Goal: Obtain resource: Obtain resource

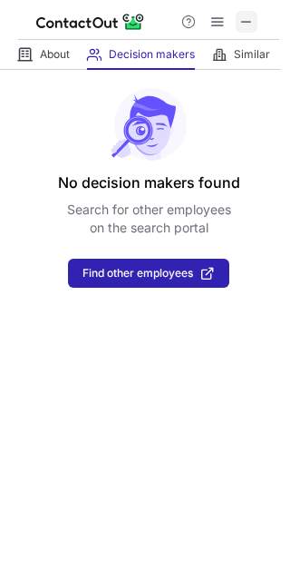
click at [242, 23] on span at bounding box center [247, 22] width 15 height 15
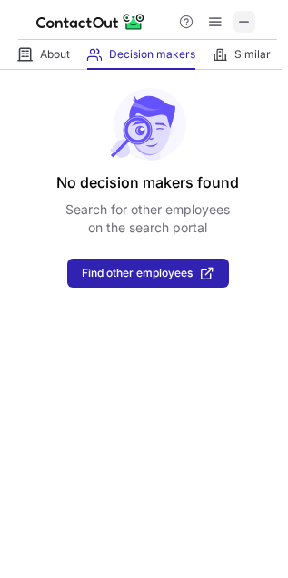
click at [238, 20] on span at bounding box center [244, 22] width 15 height 15
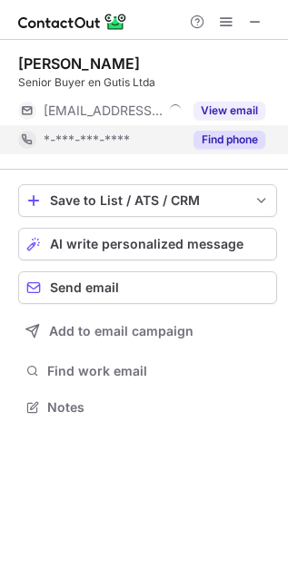
scroll to position [395, 288]
click at [215, 148] on button "Find phone" at bounding box center [229, 140] width 72 height 18
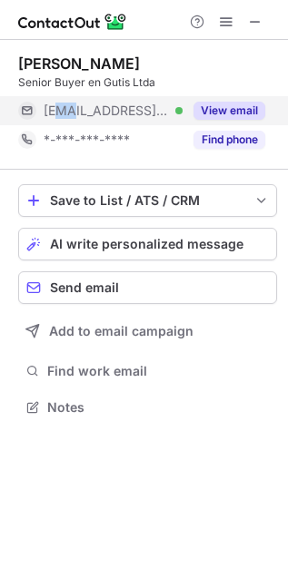
drag, startPoint x: 59, startPoint y: 120, endPoint x: 73, endPoint y: 119, distance: 13.6
click at [73, 119] on div "[EMAIL_ADDRESS][DOMAIN_NAME] Verified" at bounding box center [100, 110] width 164 height 29
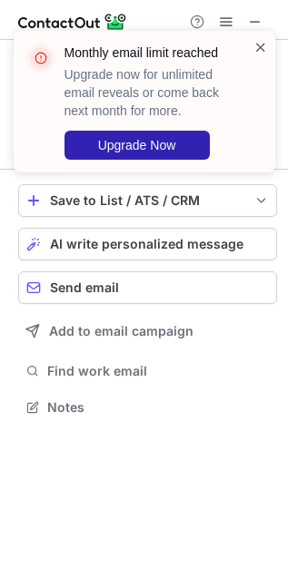
click at [264, 46] on span at bounding box center [260, 47] width 15 height 18
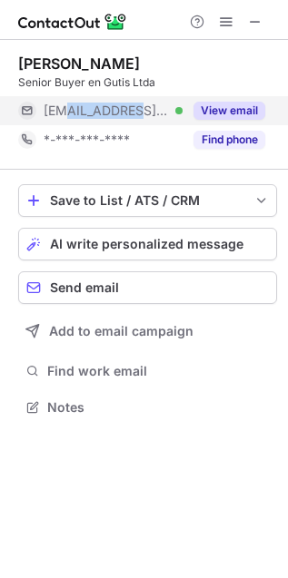
copy span "@[DOMAIN_NAME]"
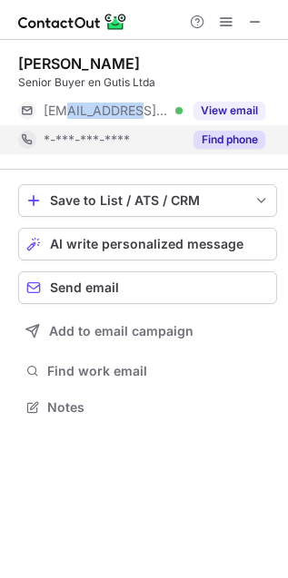
drag, startPoint x: 66, startPoint y: 121, endPoint x: 136, endPoint y: 124, distance: 70.0
click at [136, 123] on div "[EMAIL_ADDRESS][DOMAIN_NAME] Verified" at bounding box center [100, 110] width 164 height 29
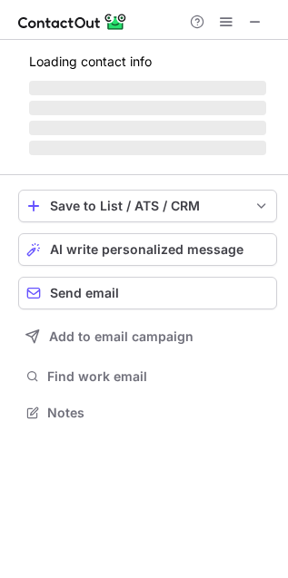
scroll to position [10, 9]
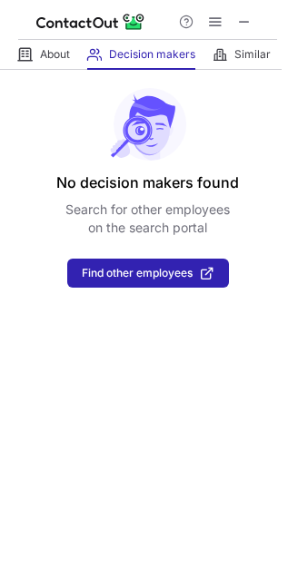
drag, startPoint x: 245, startPoint y: 7, endPoint x: 257, endPoint y: 38, distance: 33.0
click at [246, 6] on div at bounding box center [147, 20] width 259 height 40
click at [251, 20] on span at bounding box center [244, 22] width 15 height 15
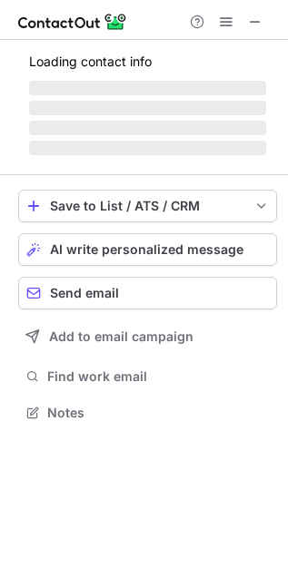
scroll to position [424, 288]
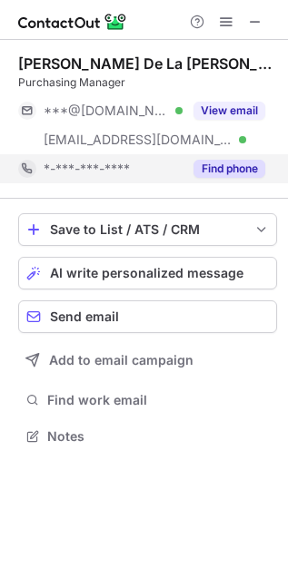
click at [255, 154] on div "Find phone" at bounding box center [223, 168] width 83 height 29
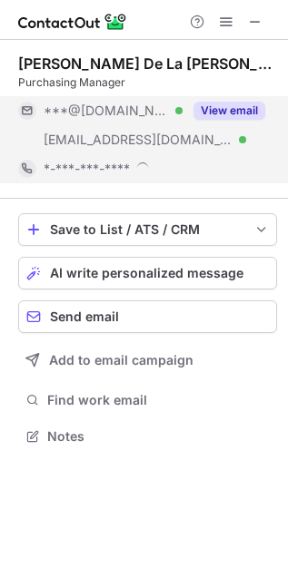
click at [235, 114] on button "View email" at bounding box center [229, 111] width 72 height 18
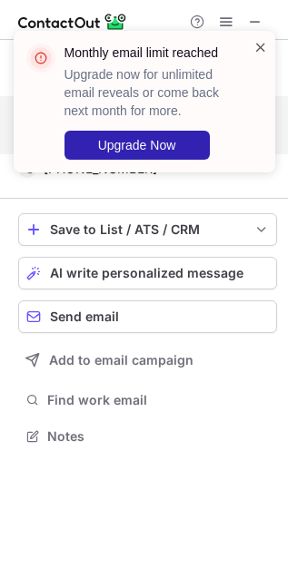
click at [259, 46] on span at bounding box center [260, 47] width 15 height 18
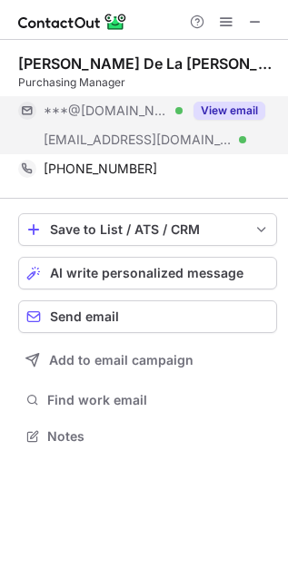
click at [274, 165] on div "Monthly email limit reached Upgrade now for unlimited email reveals or come bac…" at bounding box center [144, 109] width 290 height 192
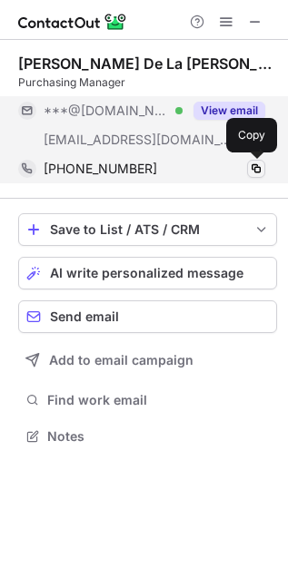
click at [253, 171] on span at bounding box center [256, 169] width 15 height 15
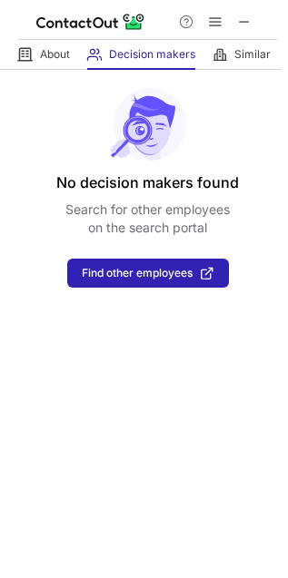
click at [232, 27] on div at bounding box center [215, 22] width 87 height 22
click at [233, 18] on button at bounding box center [244, 22] width 22 height 22
click at [247, 15] on span at bounding box center [244, 22] width 15 height 15
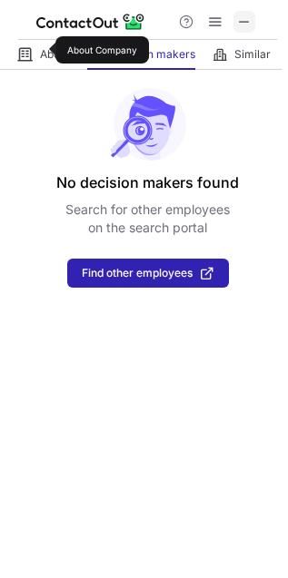
click at [247, 16] on span at bounding box center [244, 22] width 15 height 15
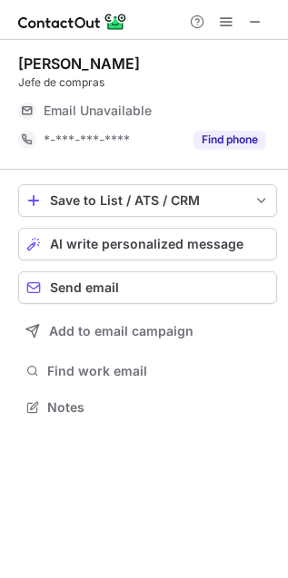
scroll to position [395, 288]
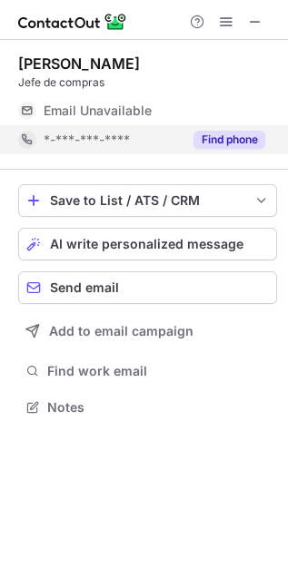
click at [236, 142] on button "Find phone" at bounding box center [229, 140] width 72 height 18
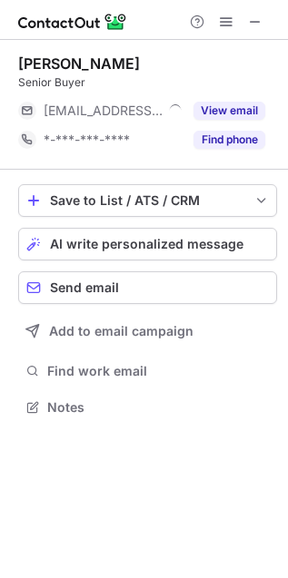
scroll to position [395, 288]
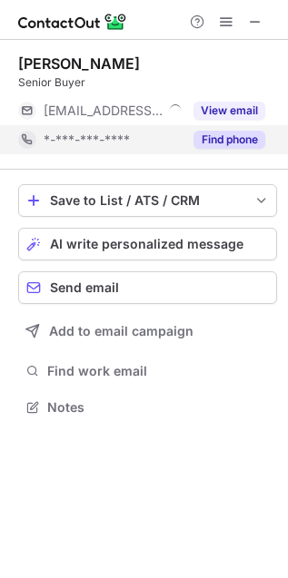
click at [250, 136] on button "Find phone" at bounding box center [229, 140] width 72 height 18
